Goal: Ask a question

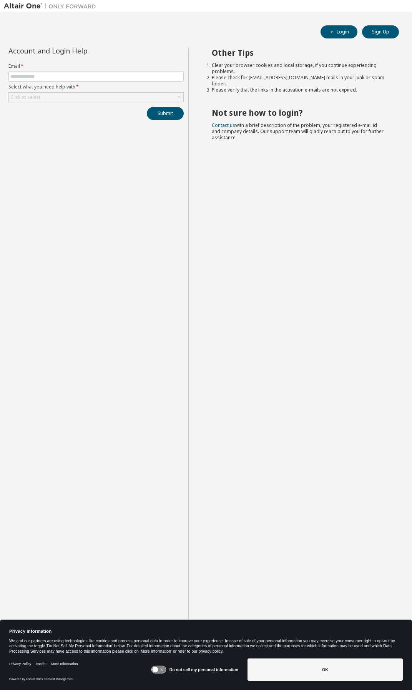
click at [58, 71] on form "Email * Select what you need help with * Click to select" at bounding box center [95, 82] width 175 height 39
click at [57, 77] on input "text" at bounding box center [95, 76] width 171 height 6
click at [40, 202] on div "Account and Login Help Email * Select what you need help with * Click to select…" at bounding box center [96, 351] width 185 height 607
click at [22, 92] on div "Click to select" at bounding box center [95, 97] width 175 height 10
click at [23, 100] on div "Click to select" at bounding box center [25, 97] width 30 height 6
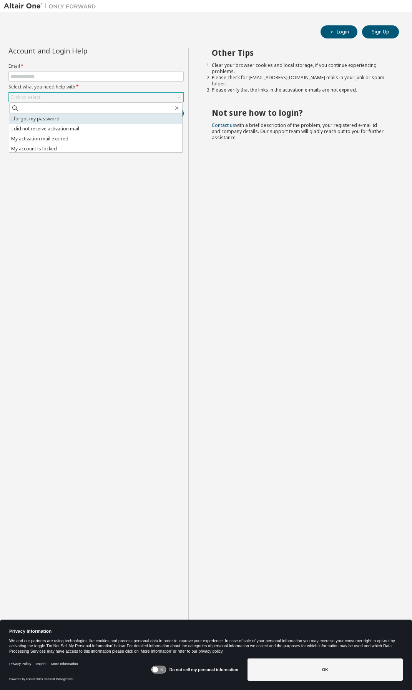
click at [69, 119] on li "I forgot my password" at bounding box center [95, 119] width 173 height 10
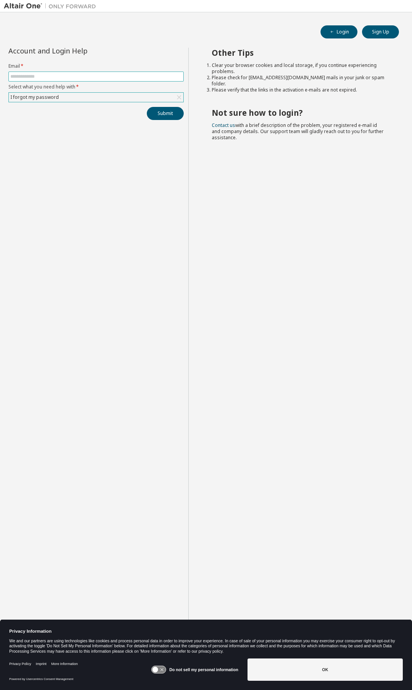
click at [54, 73] on span at bounding box center [95, 77] width 175 height 10
drag, startPoint x: 53, startPoint y: 76, endPoint x: 83, endPoint y: 51, distance: 39.6
click at [53, 76] on input "text" at bounding box center [95, 76] width 171 height 6
click at [124, 72] on span at bounding box center [95, 77] width 175 height 10
click at [123, 77] on input "text" at bounding box center [95, 76] width 171 height 6
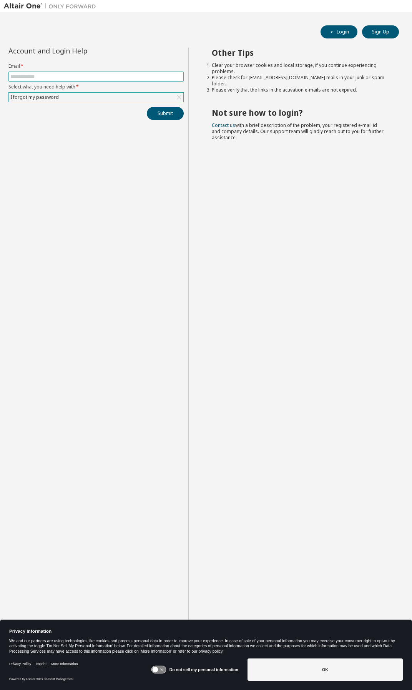
click at [84, 72] on span at bounding box center [95, 77] width 175 height 10
click at [83, 79] on input "text" at bounding box center [95, 76] width 171 height 6
paste input "**********"
type input "**********"
click at [168, 112] on button "Submit" at bounding box center [165, 113] width 37 height 13
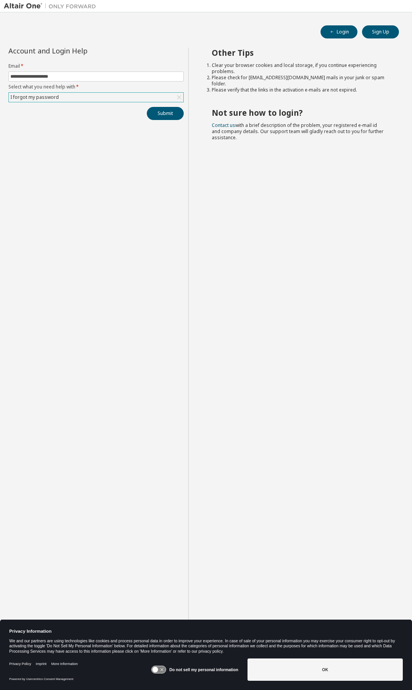
click at [88, 97] on div "I forgot my password" at bounding box center [96, 97] width 175 height 9
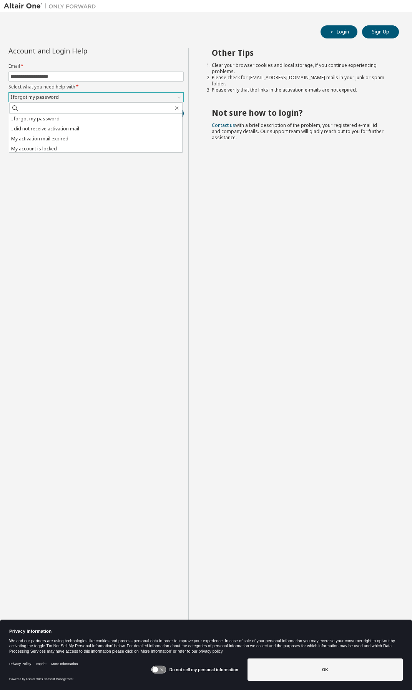
click at [88, 97] on div "I forgot my password" at bounding box center [96, 97] width 175 height 9
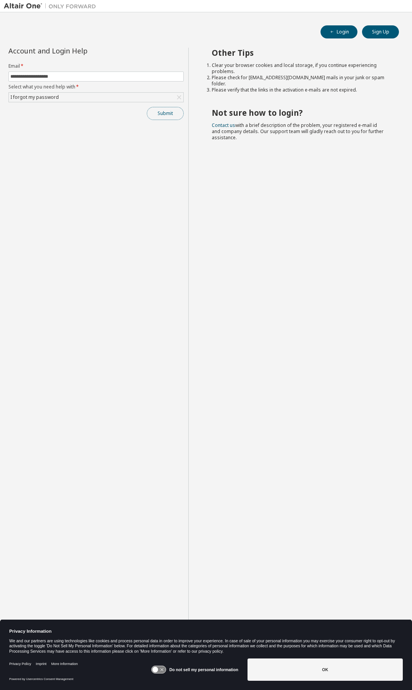
click at [163, 116] on button "Submit" at bounding box center [165, 113] width 37 height 13
